Goal: Transaction & Acquisition: Purchase product/service

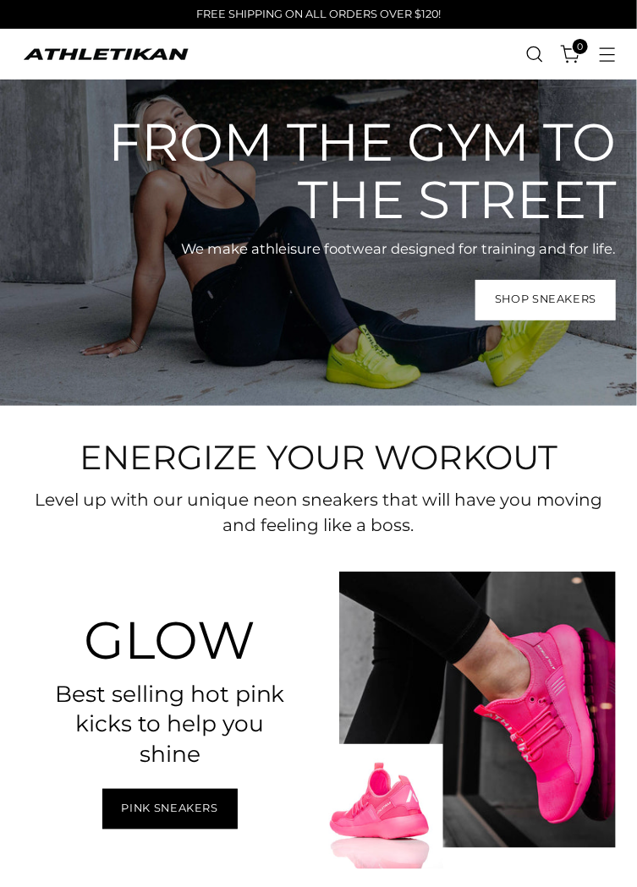
click at [609, 52] on icon "Open menu modal" at bounding box center [606, 54] width 9 height 9
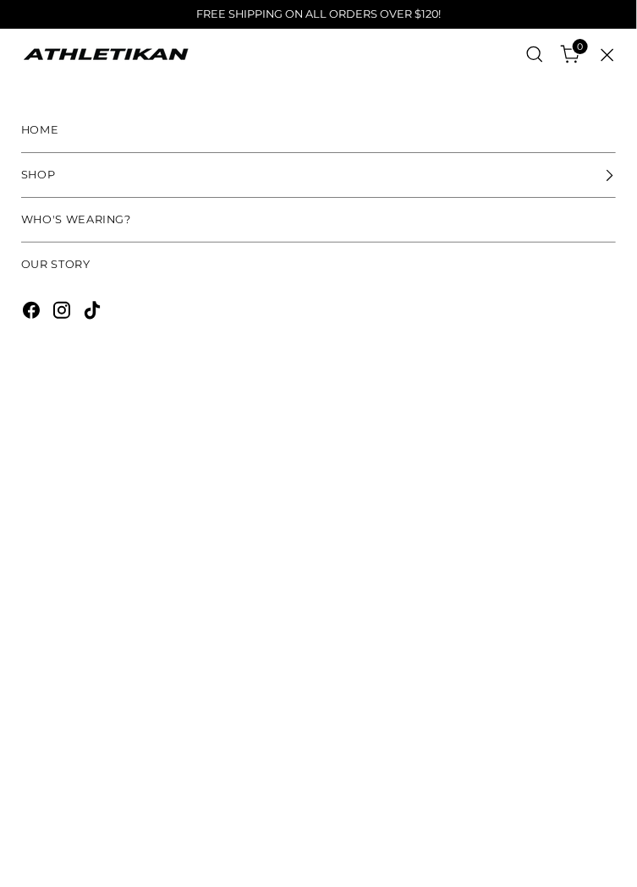
click at [422, 177] on link "SHOP" at bounding box center [318, 175] width 594 height 44
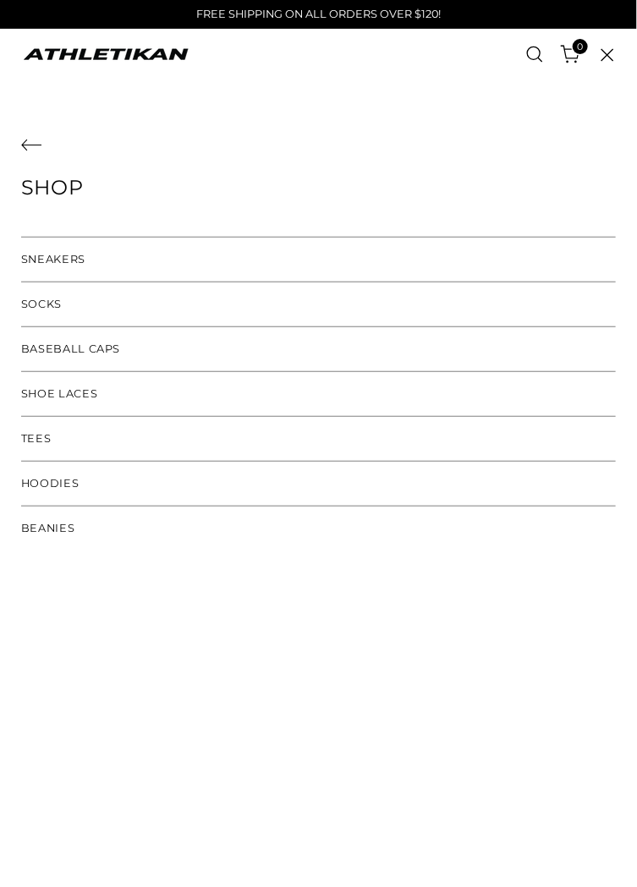
click at [304, 240] on link "SNEAKERS" at bounding box center [318, 260] width 594 height 44
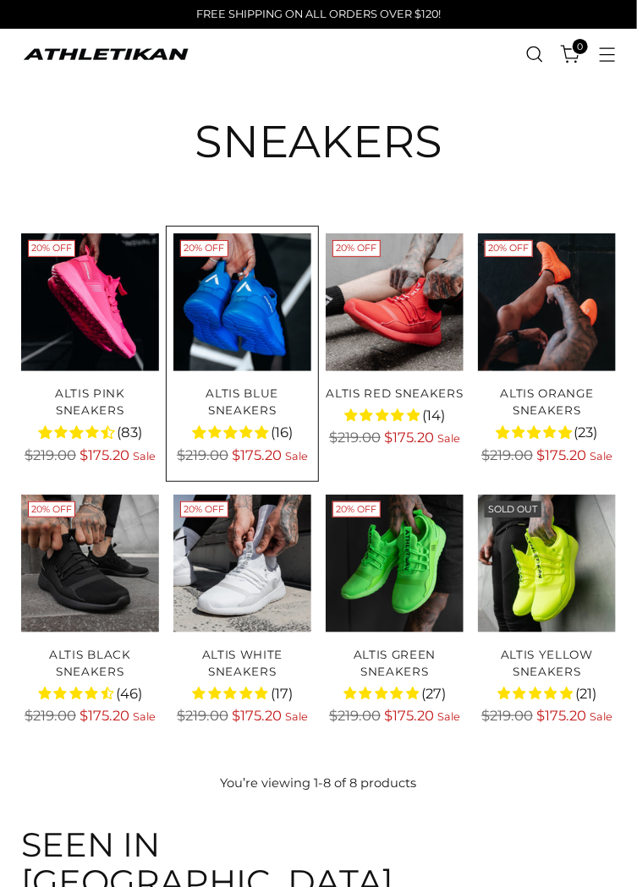
click at [244, 407] on link "ALTIS Blue Sneakers" at bounding box center [242, 401] width 73 height 30
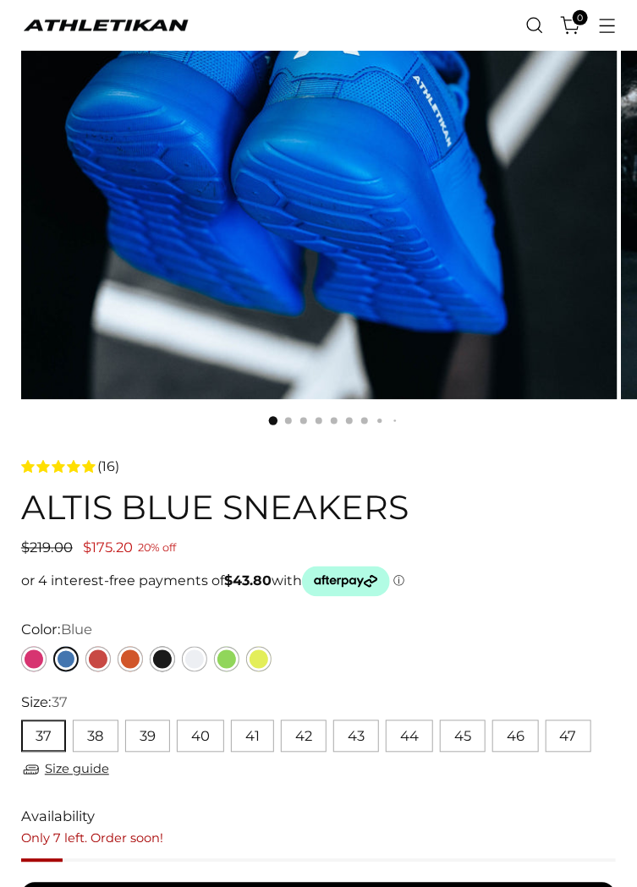
click at [260, 655] on link "Yellow" at bounding box center [258, 659] width 25 height 25
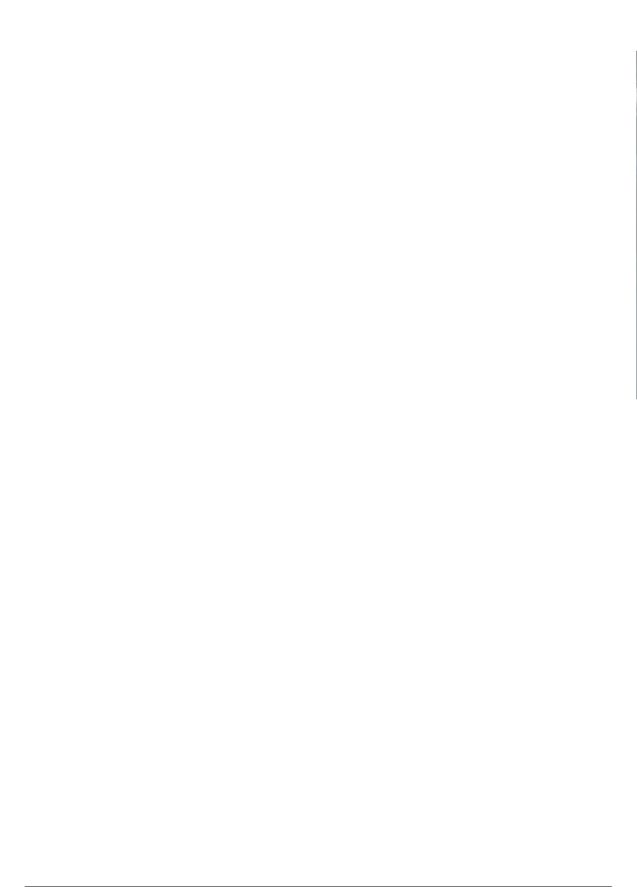
scroll to position [347, 0]
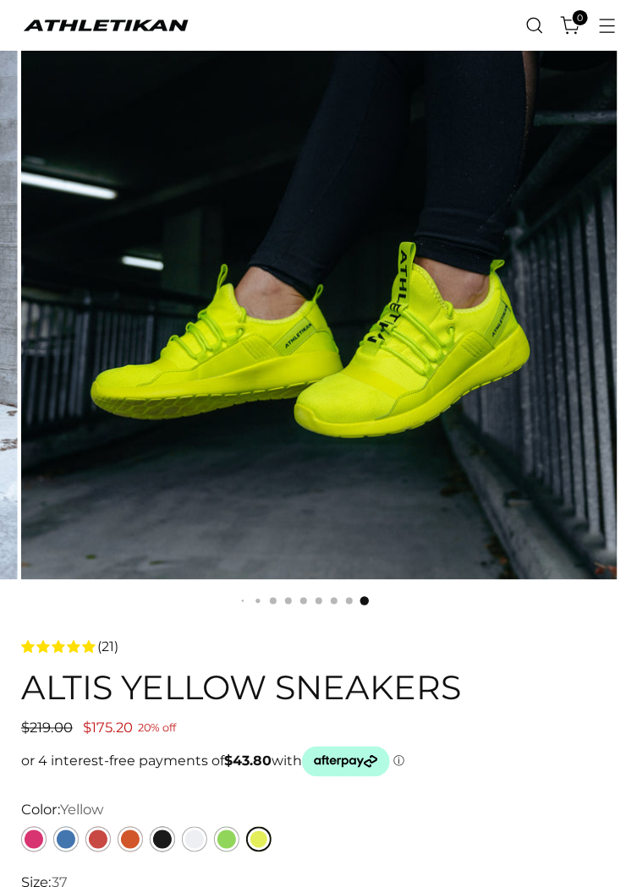
scroll to position [146, 0]
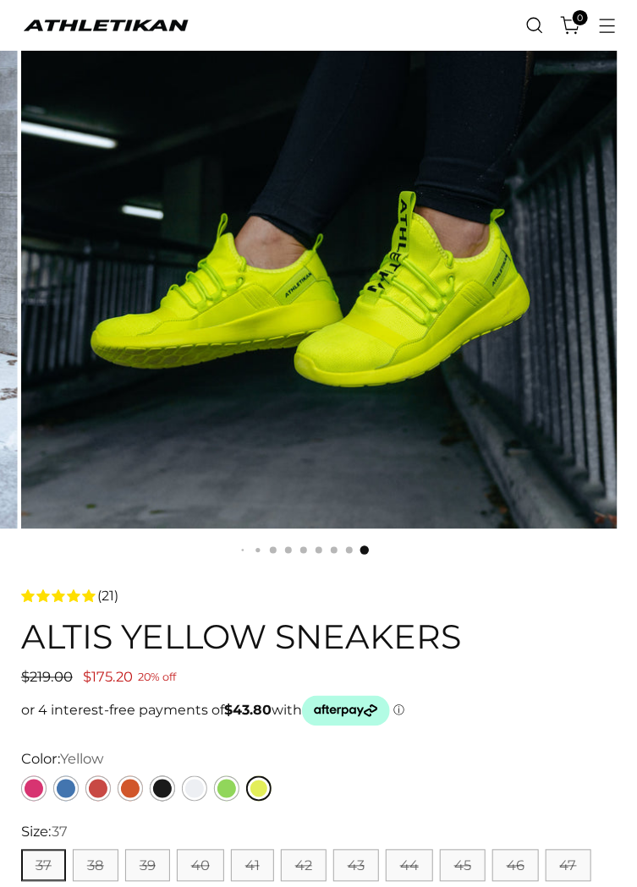
click at [226, 784] on link "Green" at bounding box center [226, 788] width 25 height 25
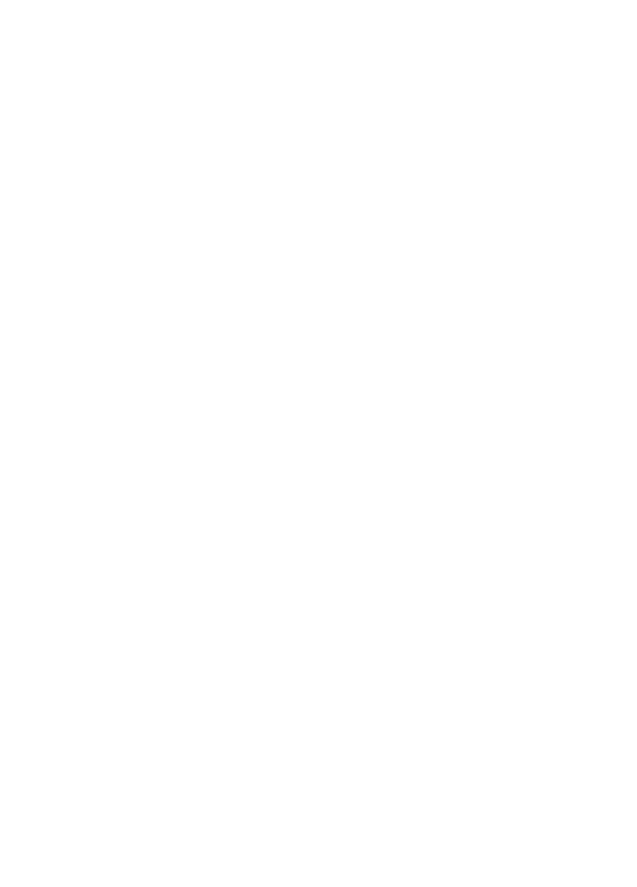
scroll to position [217, 0]
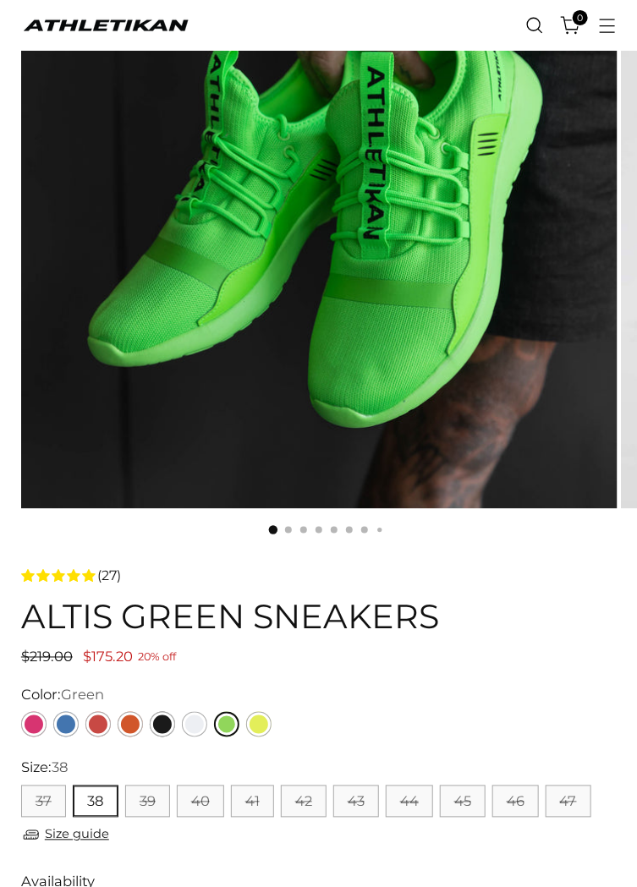
scroll to position [167, 0]
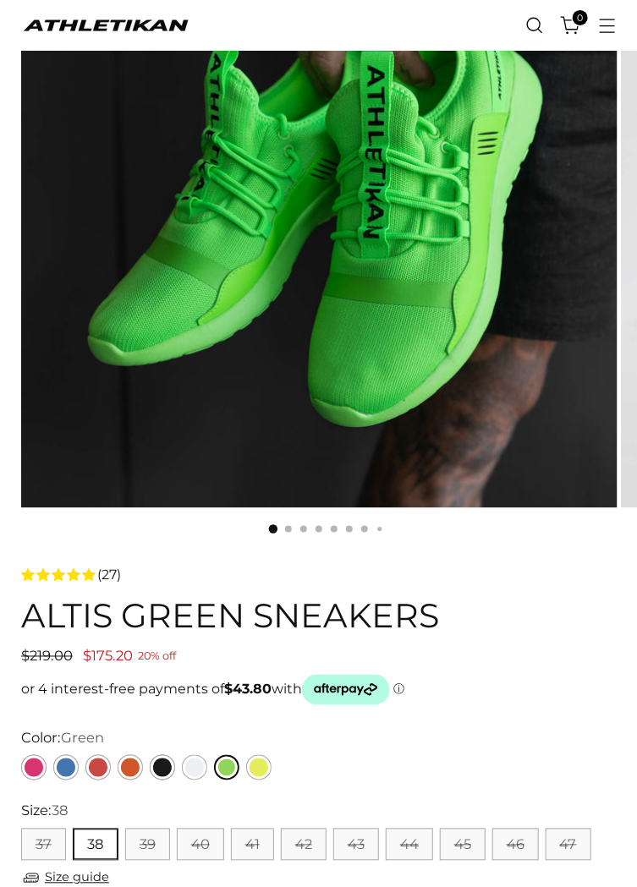
click at [196, 768] on link "White" at bounding box center [194, 767] width 25 height 25
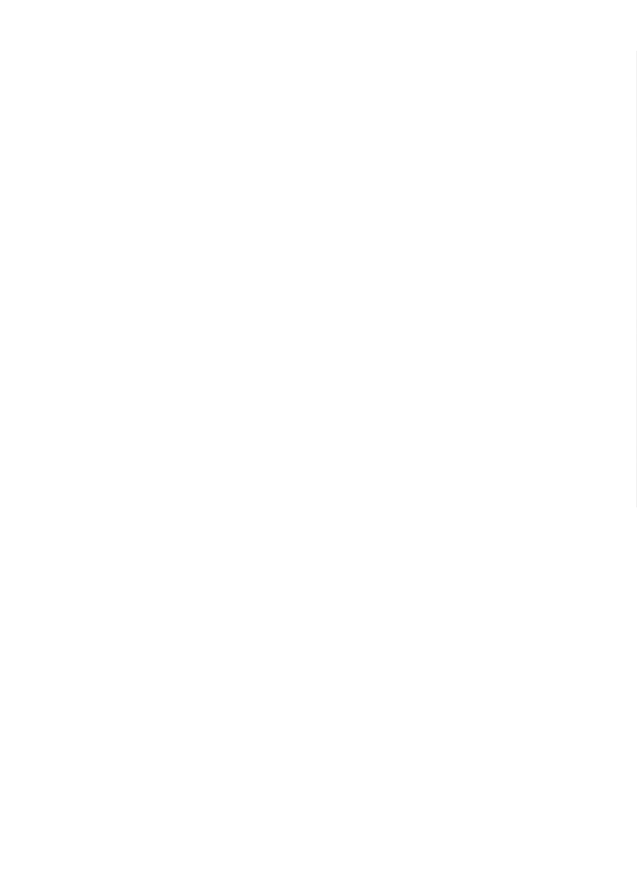
scroll to position [238, 0]
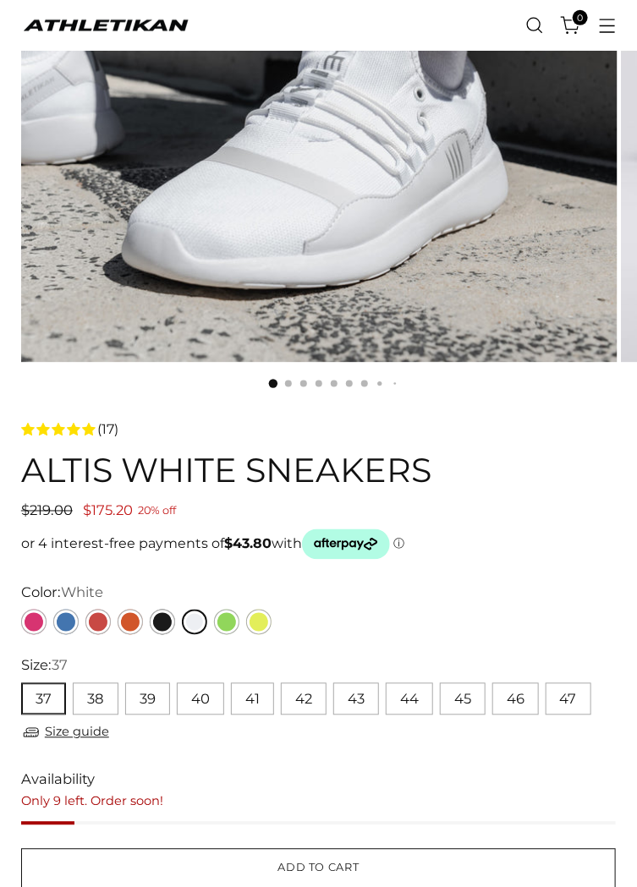
click at [167, 621] on link "Black" at bounding box center [162, 622] width 25 height 25
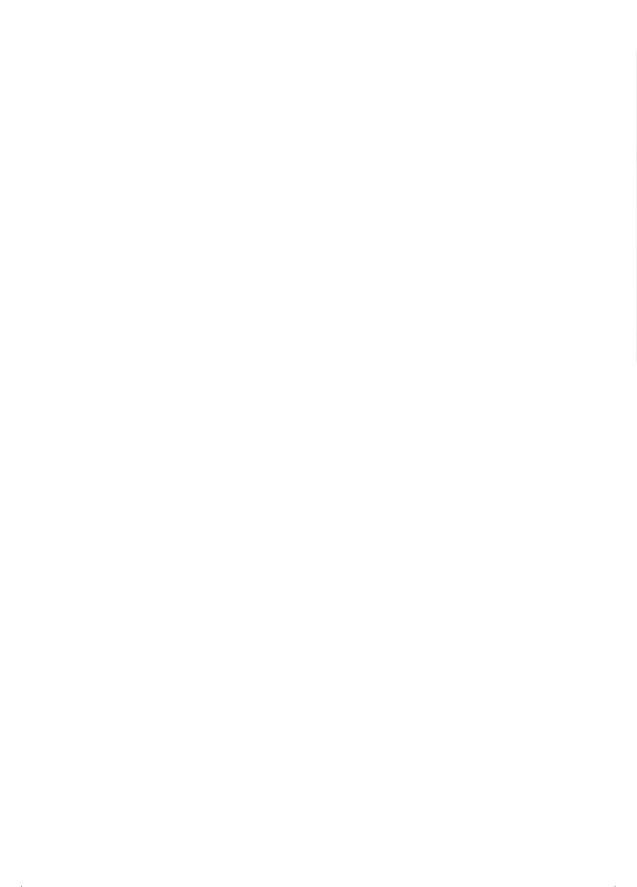
scroll to position [385, 0]
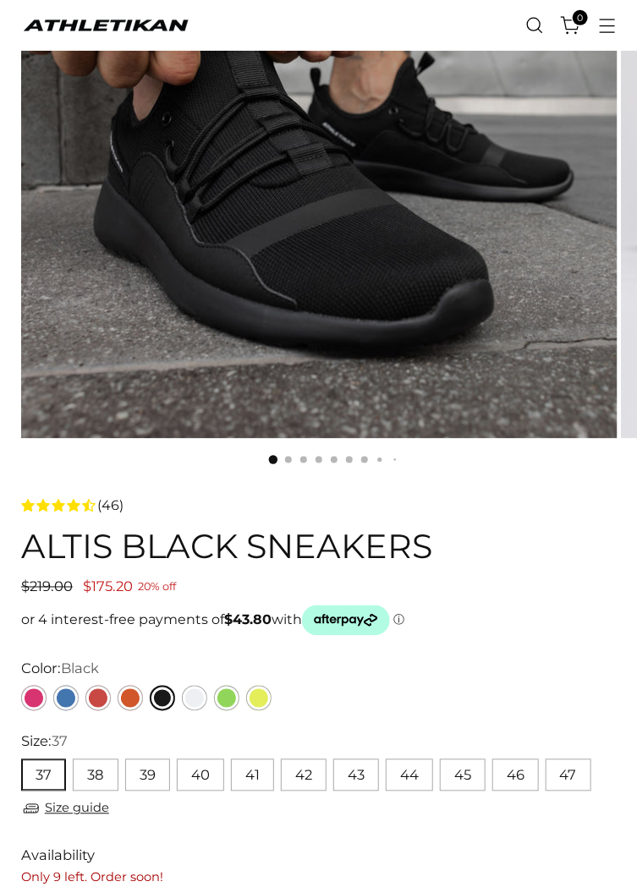
scroll to position [237, 0]
click at [297, 768] on button "42" at bounding box center [304, 775] width 46 height 32
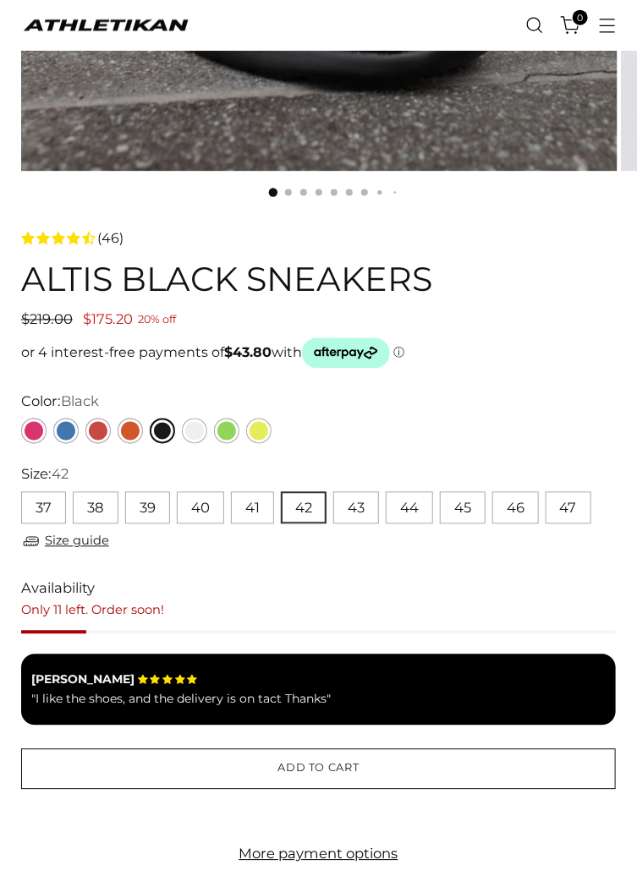
scroll to position [506, 0]
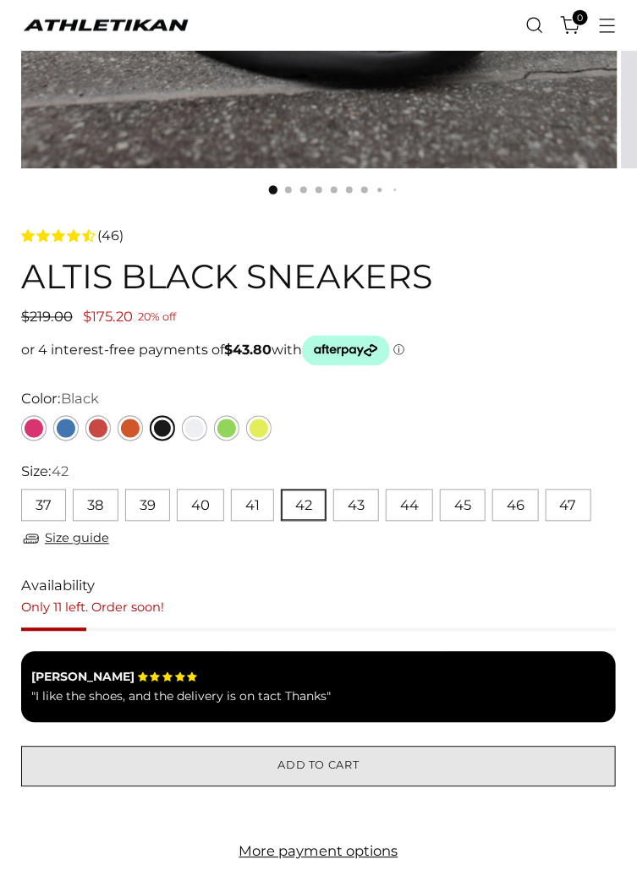
click at [282, 775] on span "Add to cart" at bounding box center [317, 766] width 81 height 16
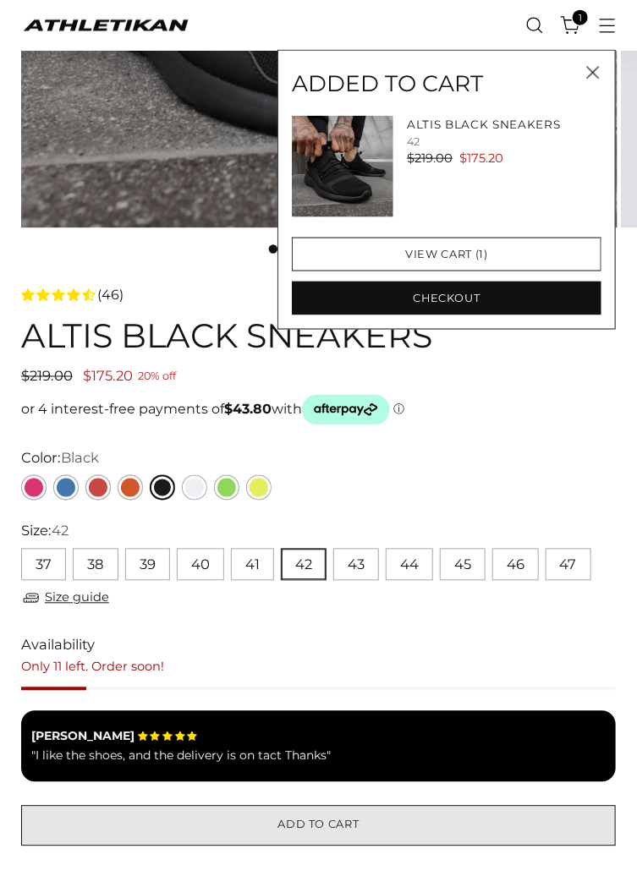
scroll to position [444, 0]
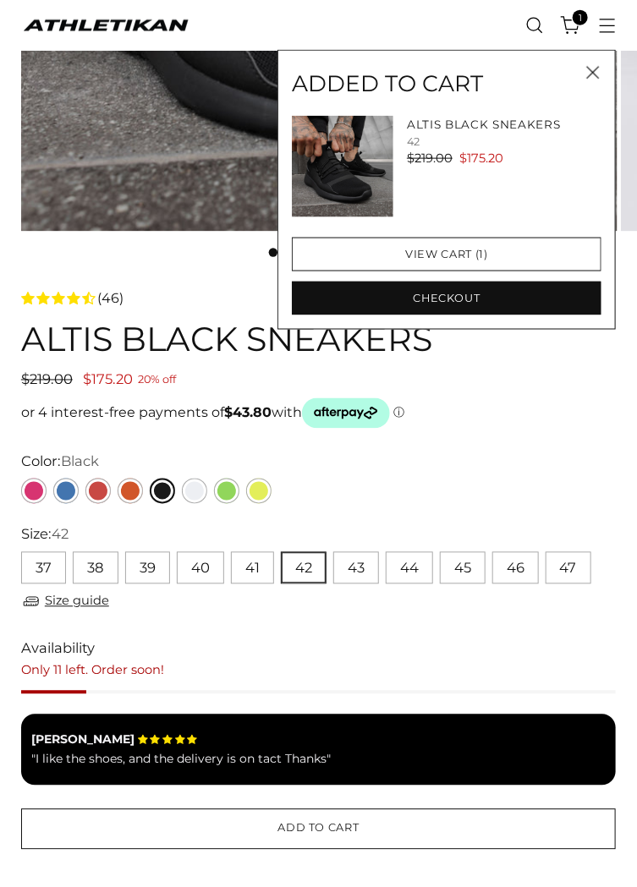
click at [125, 484] on link "Orange" at bounding box center [130, 491] width 25 height 25
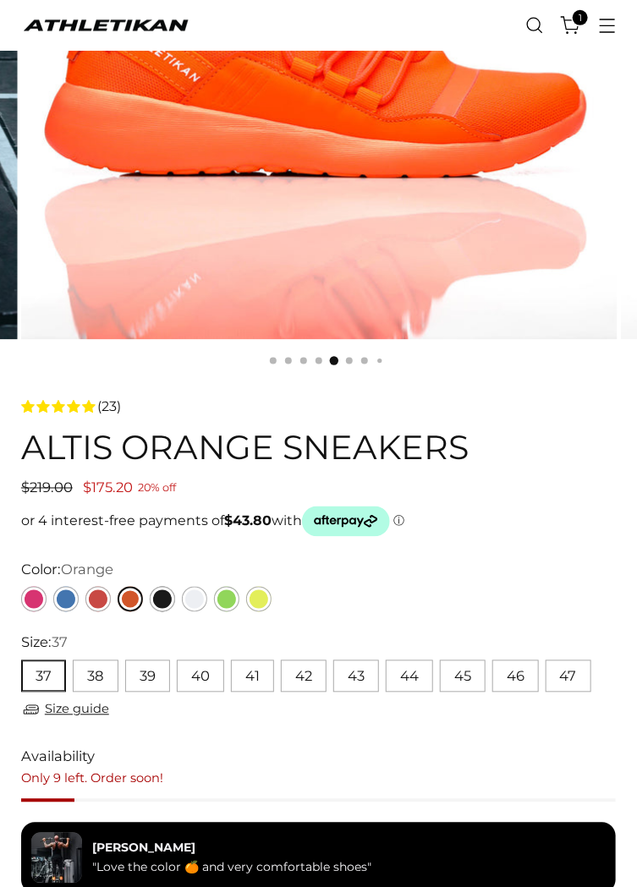
scroll to position [335, 0]
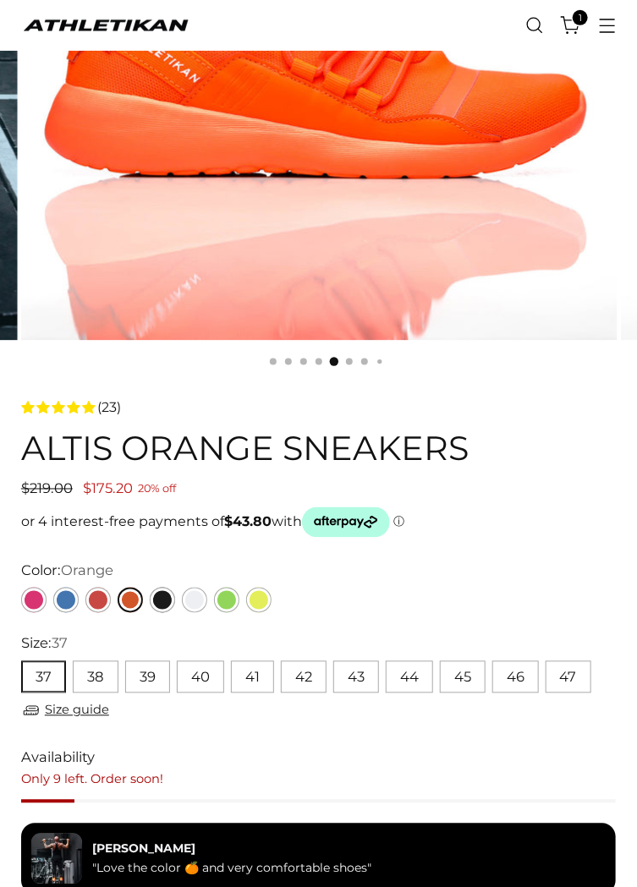
click at [94, 594] on link "Red" at bounding box center [97, 600] width 25 height 25
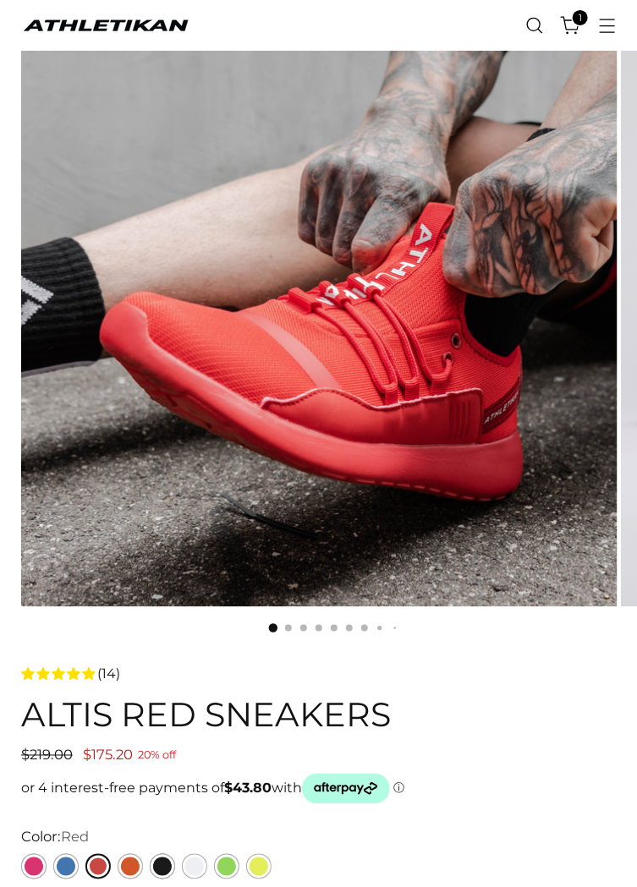
click at [61, 870] on link "Blue" at bounding box center [65, 866] width 25 height 25
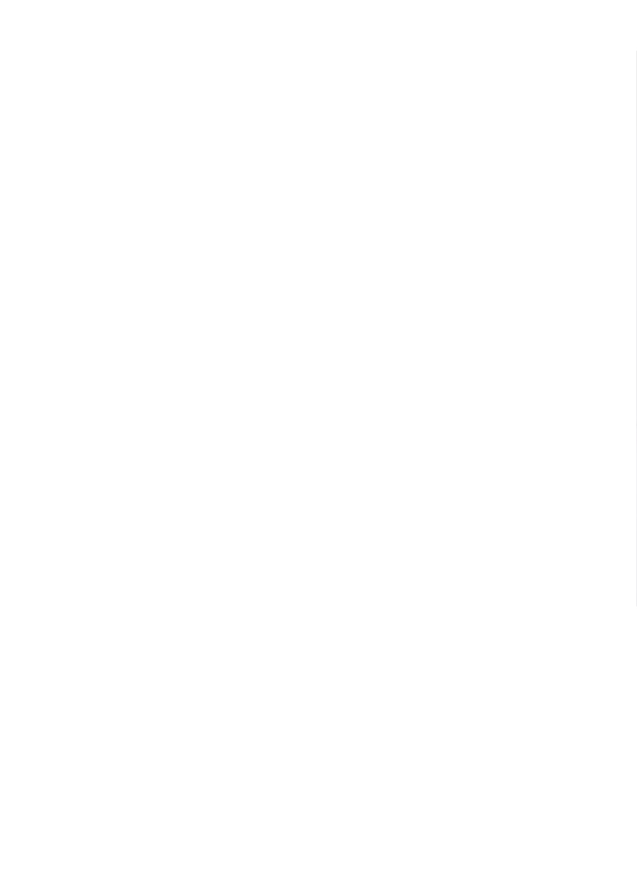
scroll to position [140, 0]
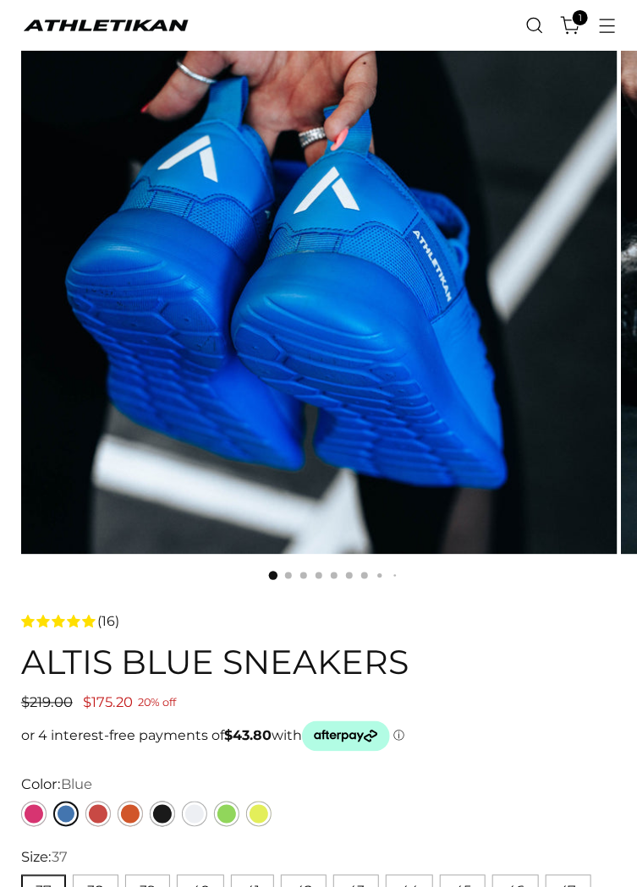
click at [34, 816] on link "Pink" at bounding box center [33, 814] width 25 height 25
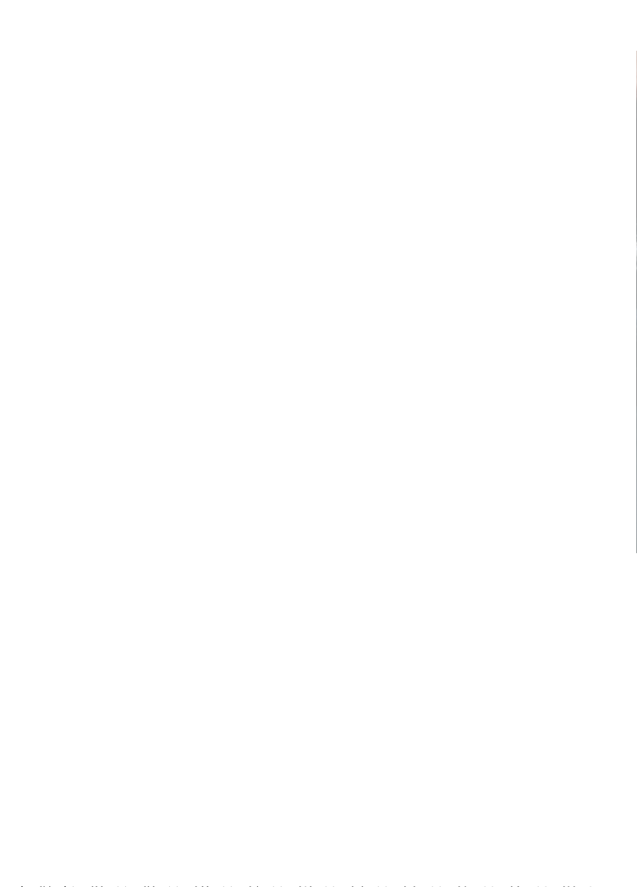
scroll to position [193, 0]
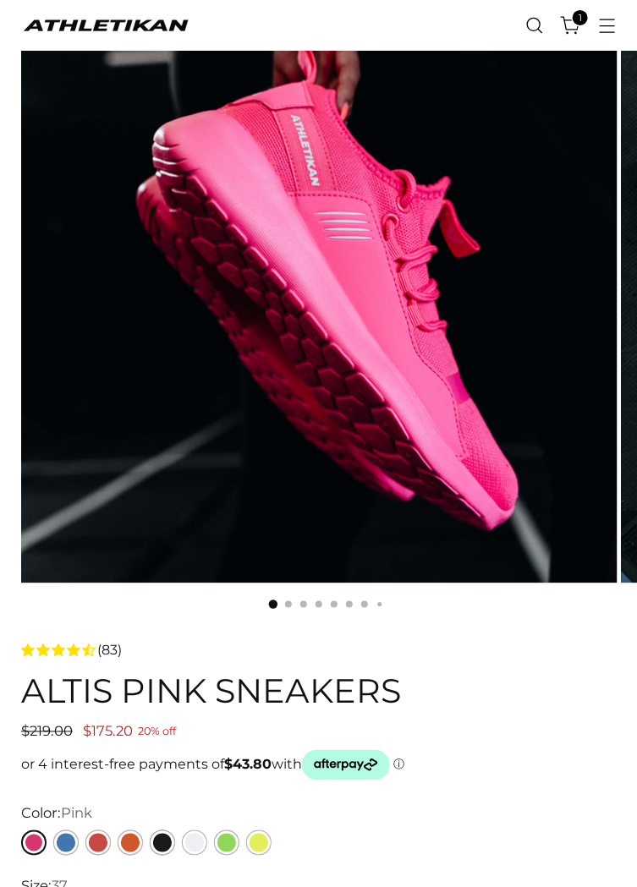
scroll to position [94, 0]
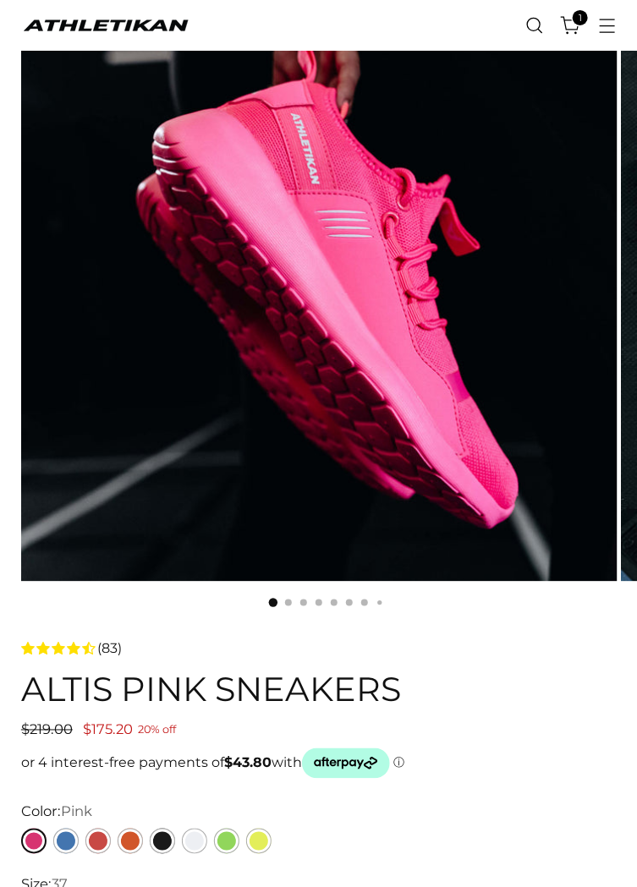
click at [96, 837] on link "Red" at bounding box center [97, 841] width 25 height 25
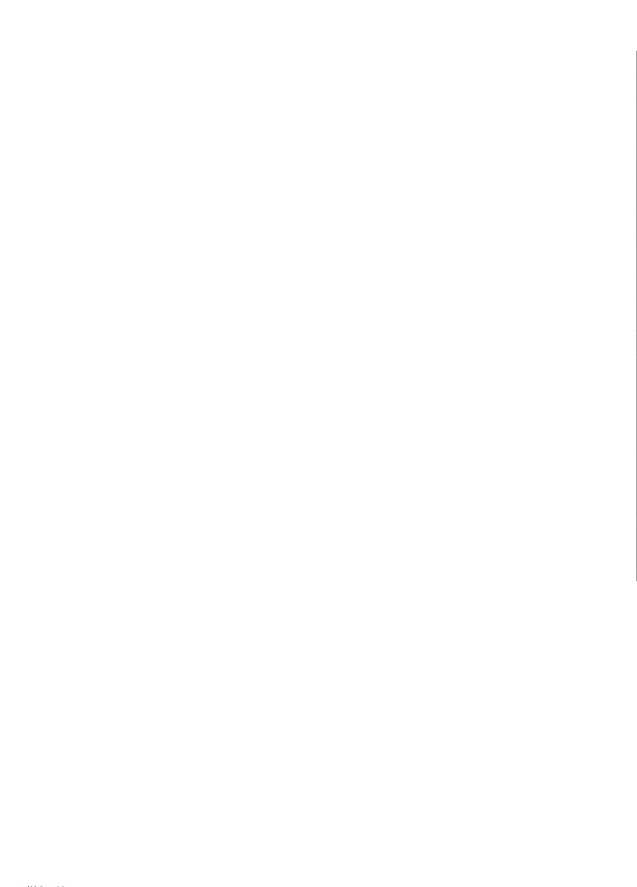
scroll to position [165, 0]
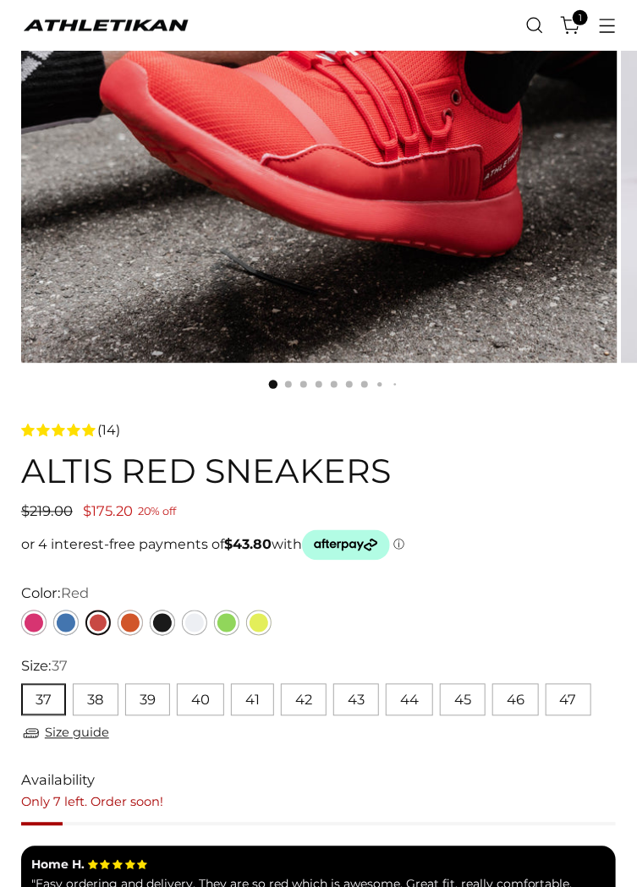
scroll to position [314, 0]
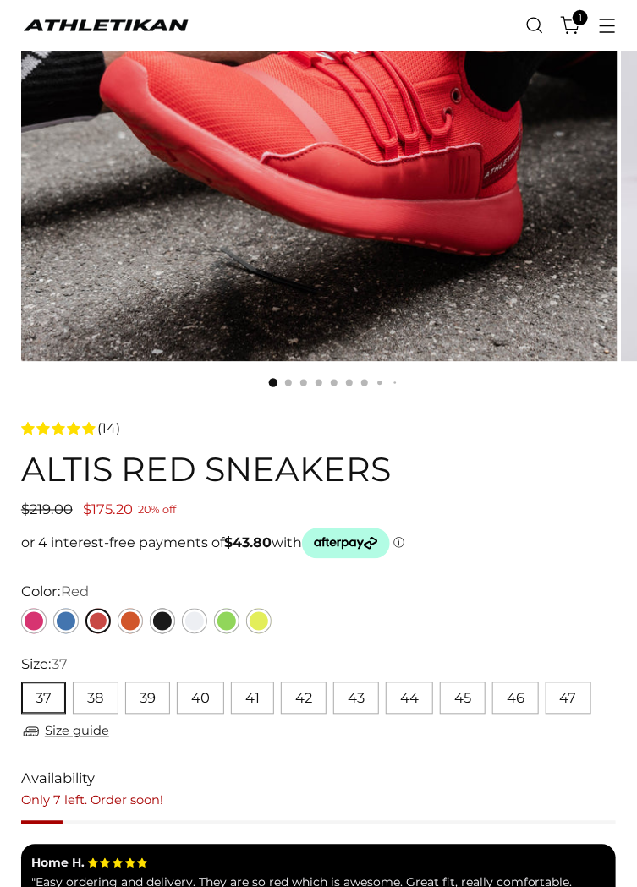
click at [63, 620] on link "Blue" at bounding box center [65, 621] width 25 height 25
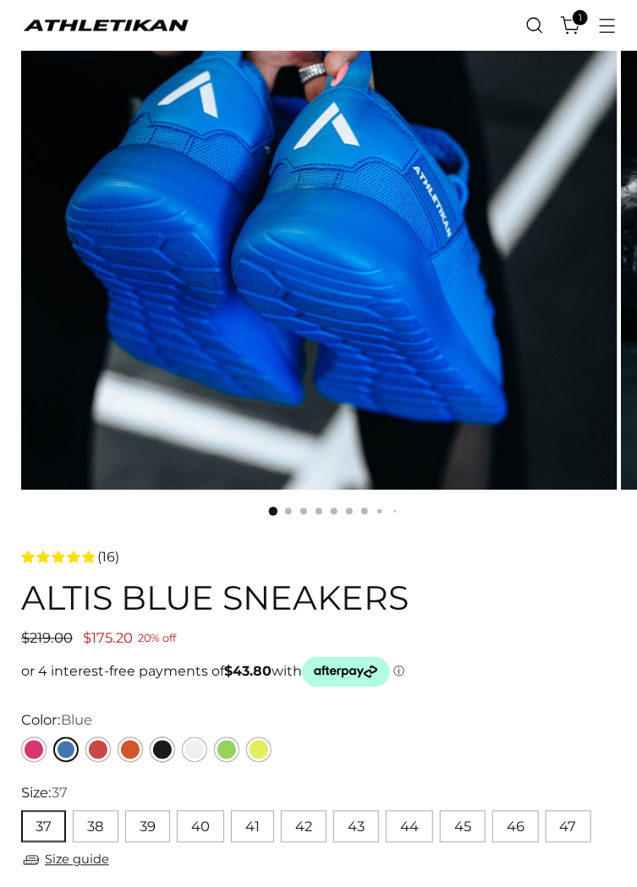
scroll to position [187, 0]
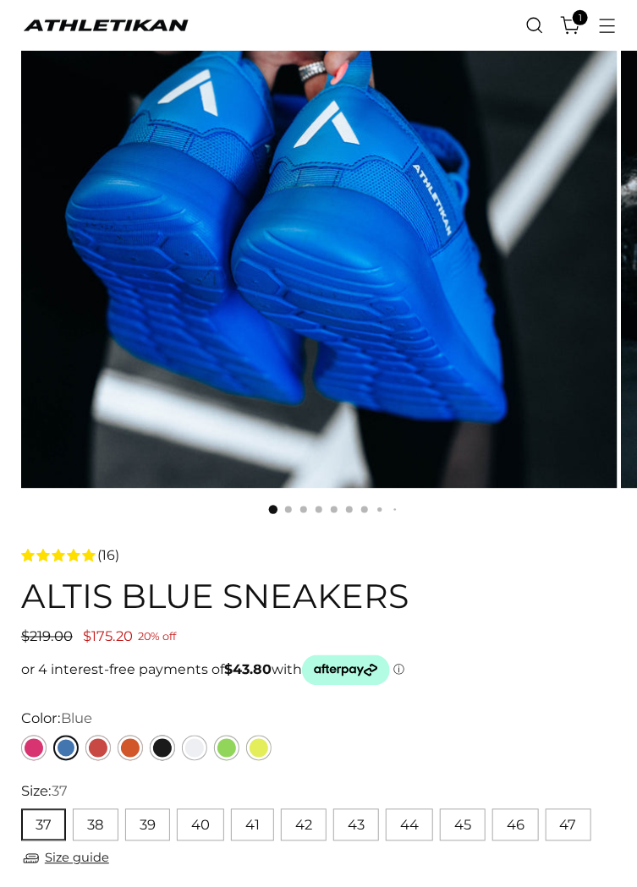
click at [299, 820] on button "42" at bounding box center [304, 825] width 46 height 32
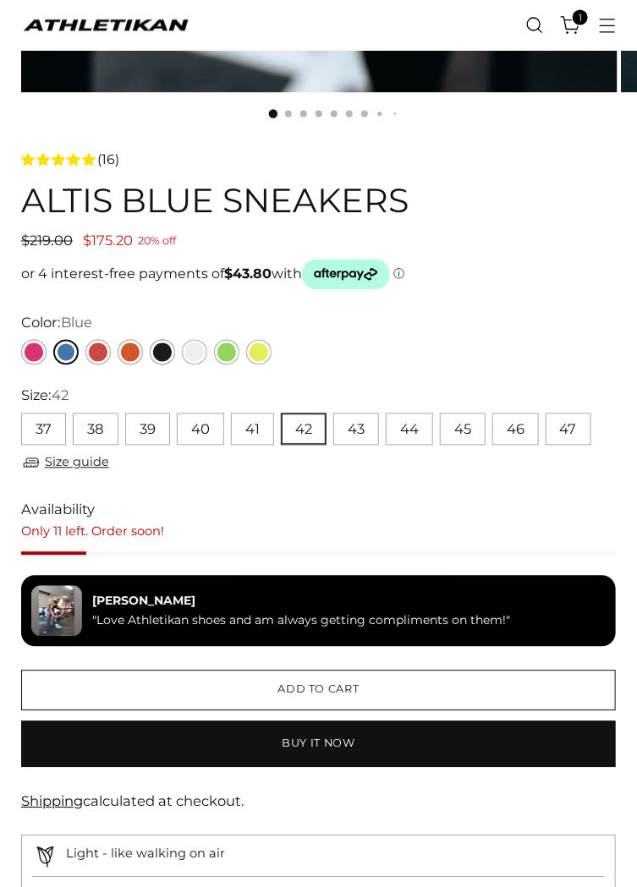
scroll to position [584, 0]
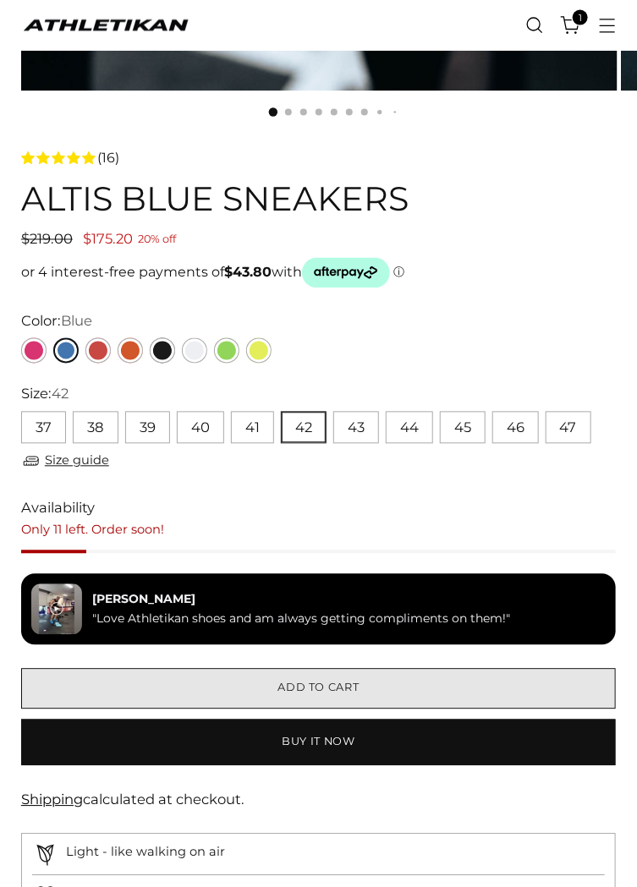
click at [296, 691] on span "Add to cart" at bounding box center [317, 689] width 81 height 16
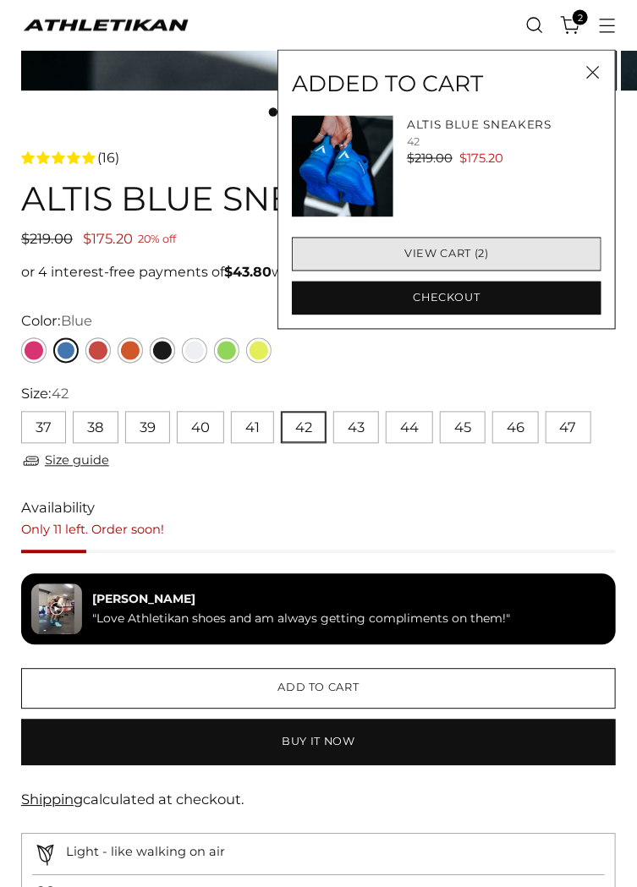
click at [450, 260] on link "View cart (2)" at bounding box center [446, 255] width 309 height 34
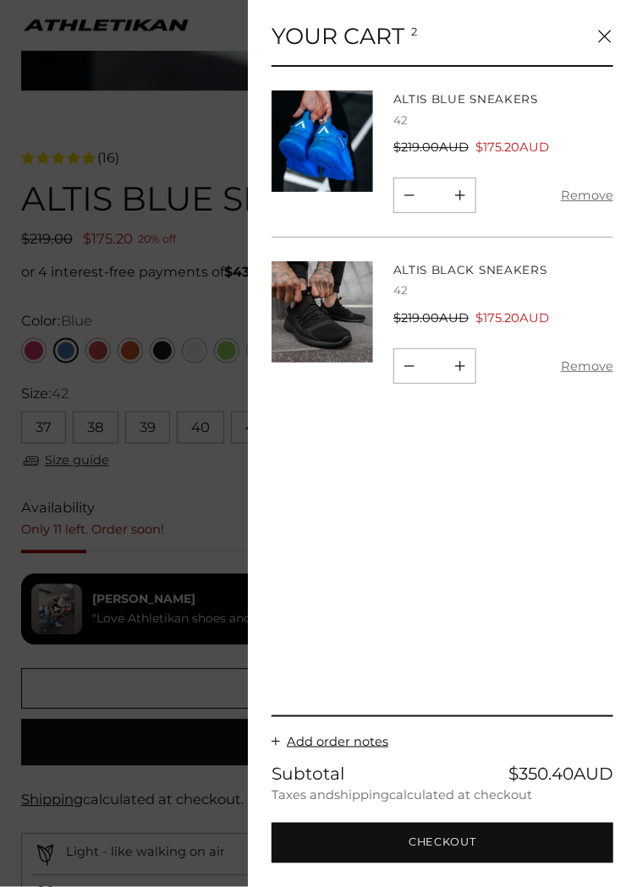
click at [602, 38] on icon "Close" at bounding box center [604, 36] width 13 height 13
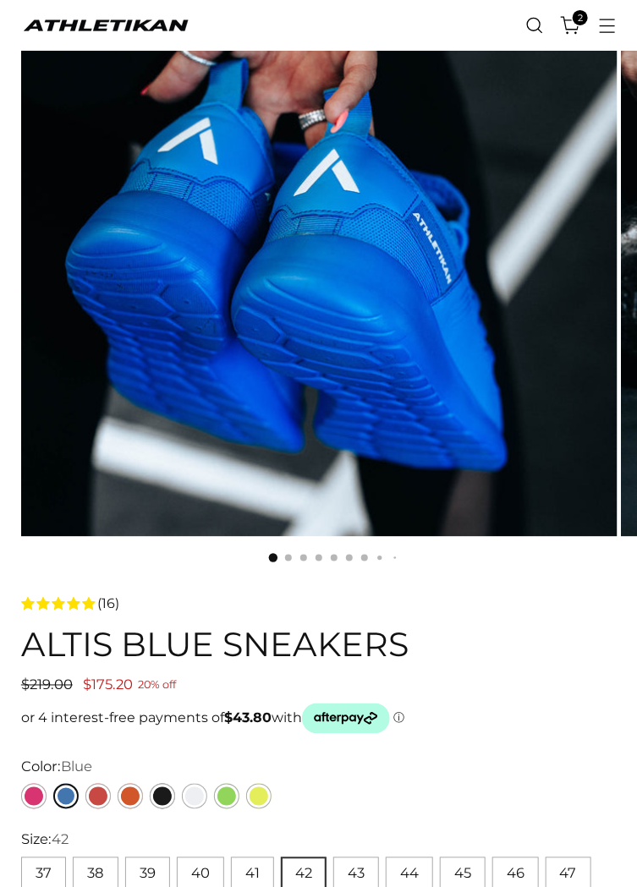
scroll to position [0, 0]
